Goal: Transaction & Acquisition: Purchase product/service

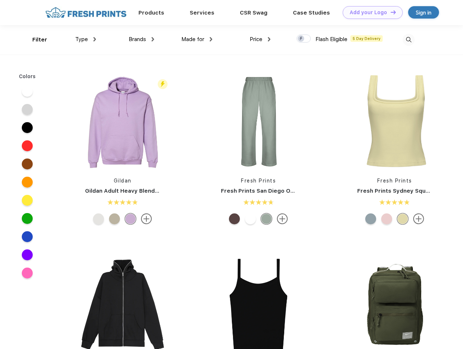
click at [370, 12] on link "Add your Logo Design Tool" at bounding box center [373, 12] width 60 height 13
click at [0, 0] on div "Design Tool" at bounding box center [0, 0] width 0 height 0
click at [390, 12] on link "Add your Logo Design Tool" at bounding box center [373, 12] width 60 height 13
click at [35, 40] on div "Filter" at bounding box center [39, 40] width 15 height 8
click at [86, 39] on span "Type" at bounding box center [81, 39] width 13 height 7
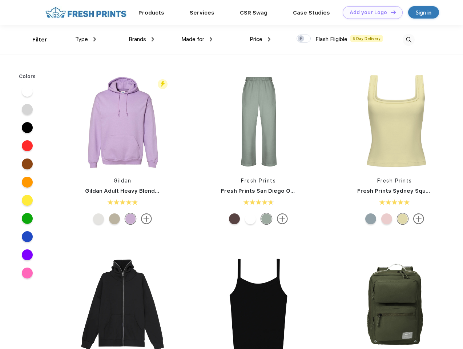
click at [141, 39] on span "Brands" at bounding box center [137, 39] width 17 height 7
click at [197, 39] on span "Made for" at bounding box center [192, 39] width 23 height 7
click at [260, 39] on span "Price" at bounding box center [256, 39] width 13 height 7
click at [304, 39] on div at bounding box center [304, 39] width 14 height 8
click at [301, 39] on input "checkbox" at bounding box center [299, 36] width 5 height 5
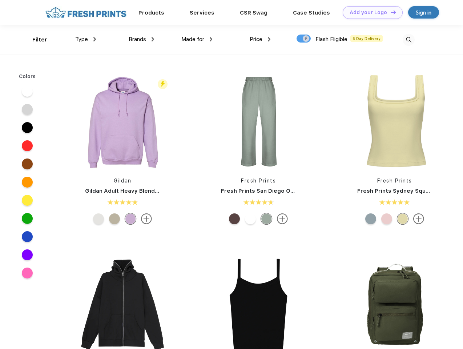
click at [408, 40] on img at bounding box center [409, 40] width 12 height 12
